Goal: Communication & Community: Connect with others

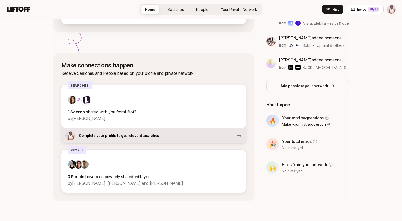
scroll to position [132, 0]
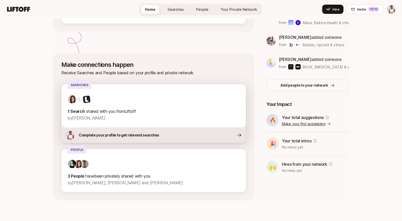
click at [131, 114] on p "1 Search shared with you from Liftoff" at bounding box center [154, 111] width 172 height 7
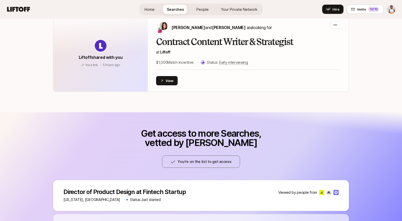
scroll to position [134, 0]
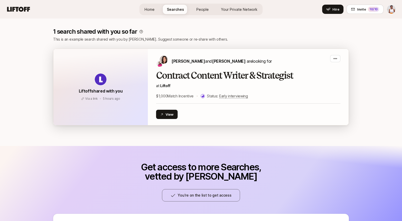
click at [271, 78] on h2 "Contract Content Writer & Strategist" at bounding box center [248, 75] width 184 height 10
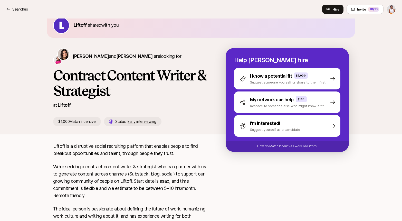
scroll to position [13, 0]
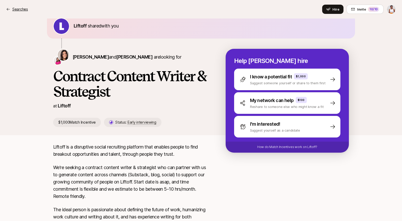
click at [15, 8] on p "Searches" at bounding box center [20, 9] width 16 height 6
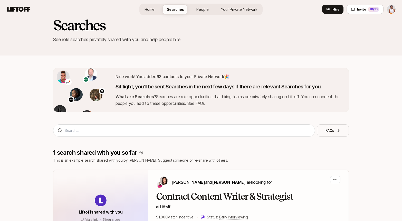
scroll to position [134, 0]
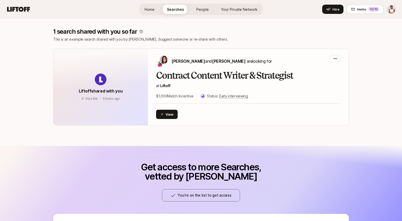
click at [27, 9] on icon at bounding box center [18, 9] width 25 height 7
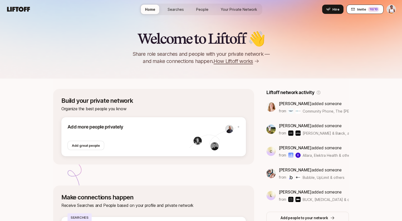
click at [366, 9] on button "Invite 10 /10" at bounding box center [365, 9] width 37 height 9
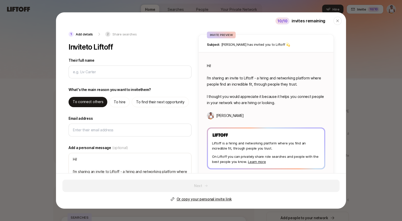
type textarea "x"
type input "A"
type textarea "x"
type input "An"
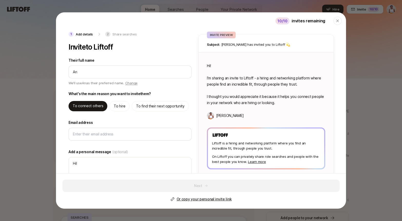
type textarea "x"
type input "Ang"
type textarea "x"
type input "Ange"
type textarea "x"
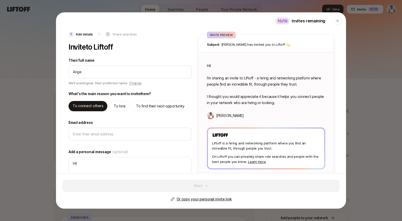
type input "Angel"
type textarea "x"
type input "Angel"
type textarea "x"
type input "Angel B"
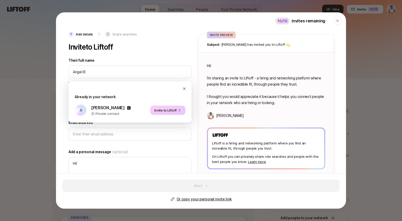
type textarea "x"
type input "Angel Be"
type textarea "x"
type input "[PERSON_NAME]"
type textarea "x"
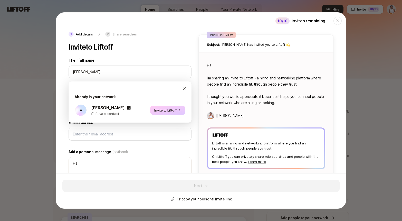
type input "[PERSON_NAME]"
type textarea "x"
type input "[PERSON_NAME]"
type textarea "x"
type input "[PERSON_NAME]"
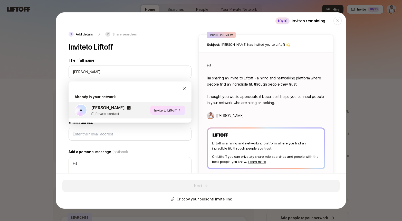
type textarea "x"
type textarea "Hi [PERSON_NAME]! I’m sharing an invite to Liftoff - a hiring and networking pl…"
click at [173, 113] on button "Invite to Liftoff" at bounding box center [167, 110] width 35 height 9
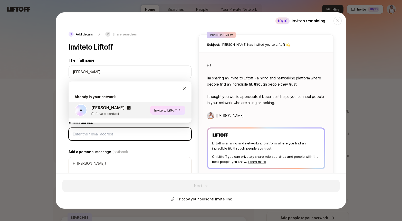
type textarea "x"
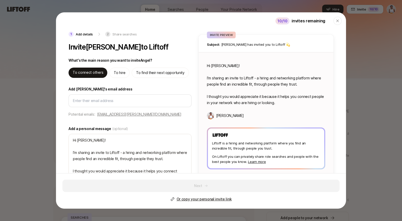
click at [214, 199] on p "Or copy your personal invite link" at bounding box center [204, 199] width 55 height 6
click at [340, 20] on div "button" at bounding box center [337, 21] width 8 height 8
